Goal: Find specific page/section: Find specific page/section

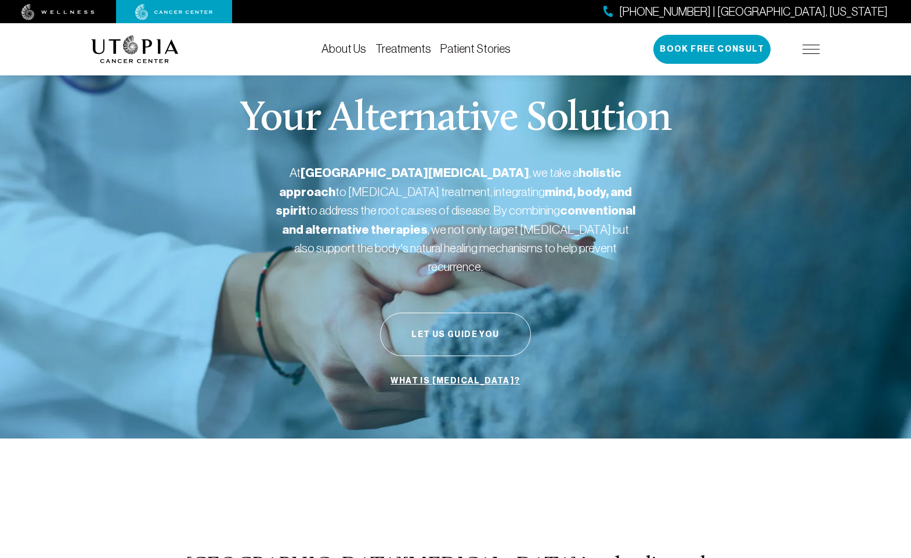
click at [813, 46] on img at bounding box center [810, 49] width 17 height 9
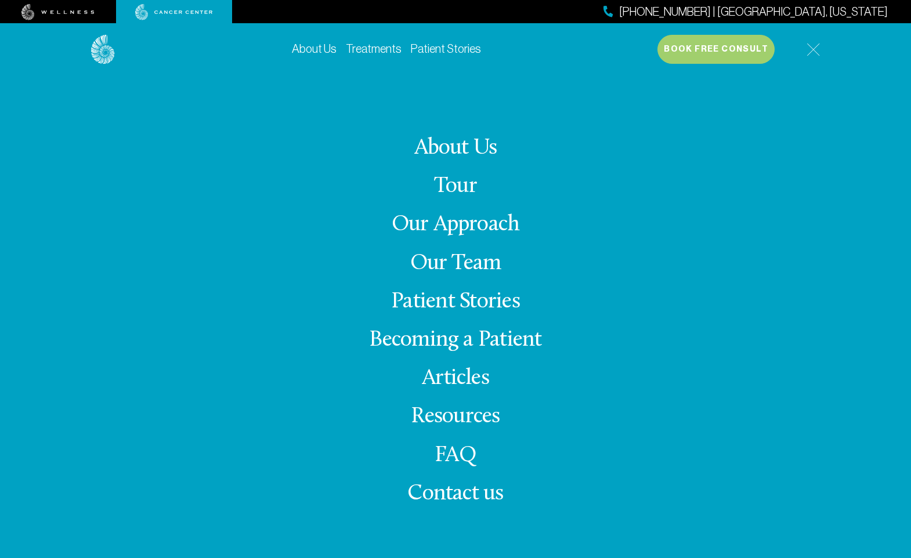
click at [459, 267] on link "Our Team" at bounding box center [455, 263] width 91 height 23
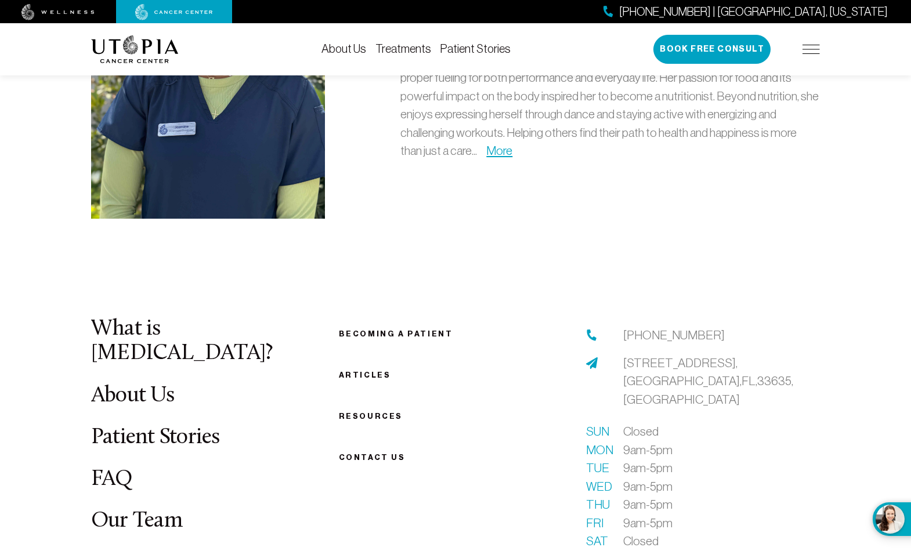
scroll to position [3641, 0]
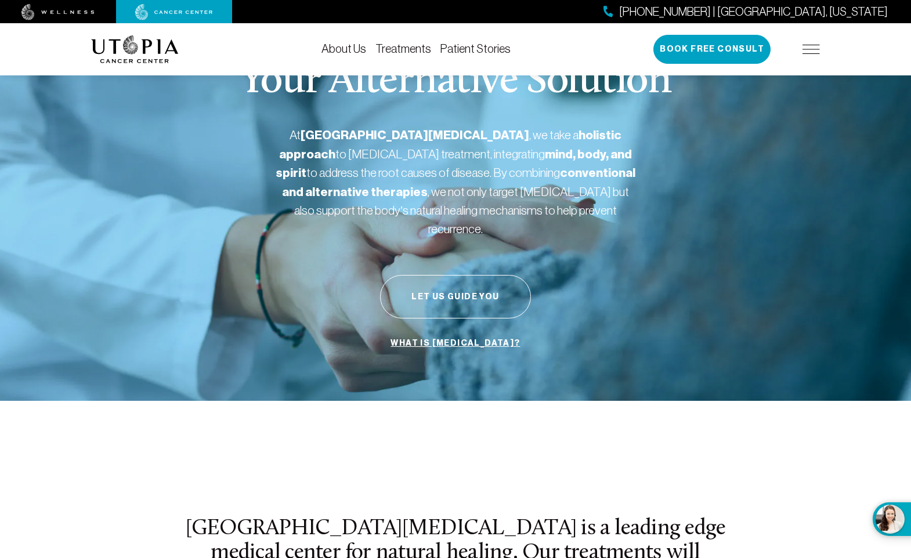
scroll to position [19, 0]
